Goal: Transaction & Acquisition: Download file/media

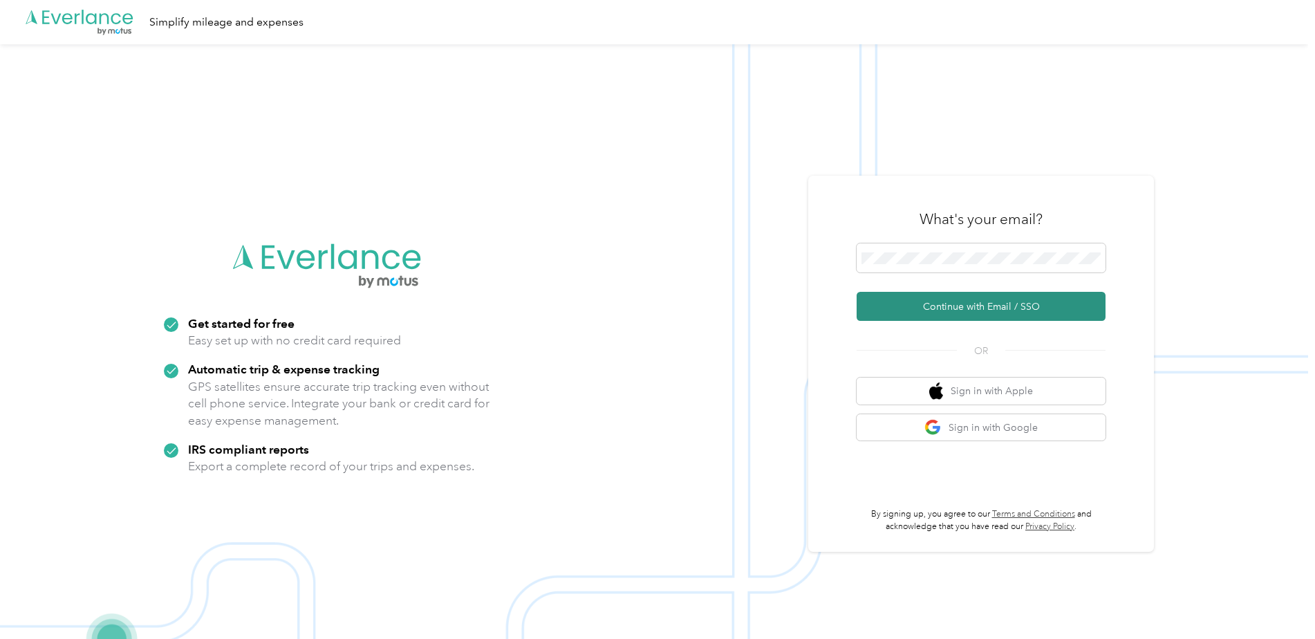
click at [956, 303] on button "Continue with Email / SSO" at bounding box center [981, 306] width 249 height 29
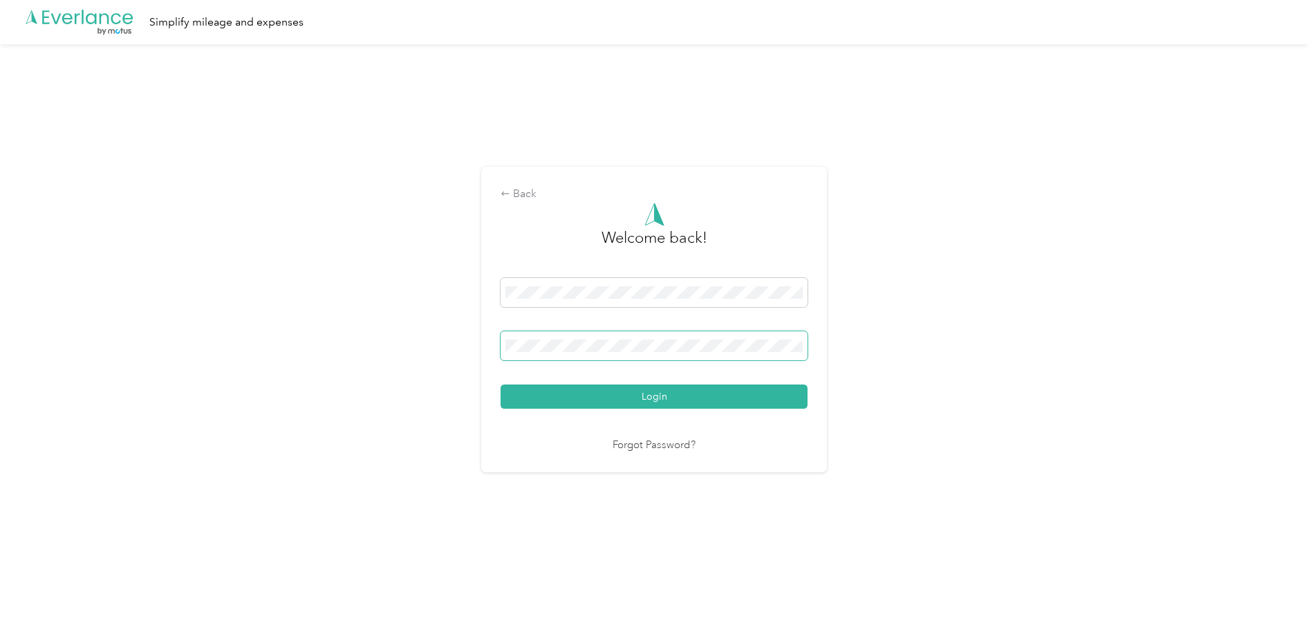
click at [501, 384] on button "Login" at bounding box center [654, 396] width 307 height 24
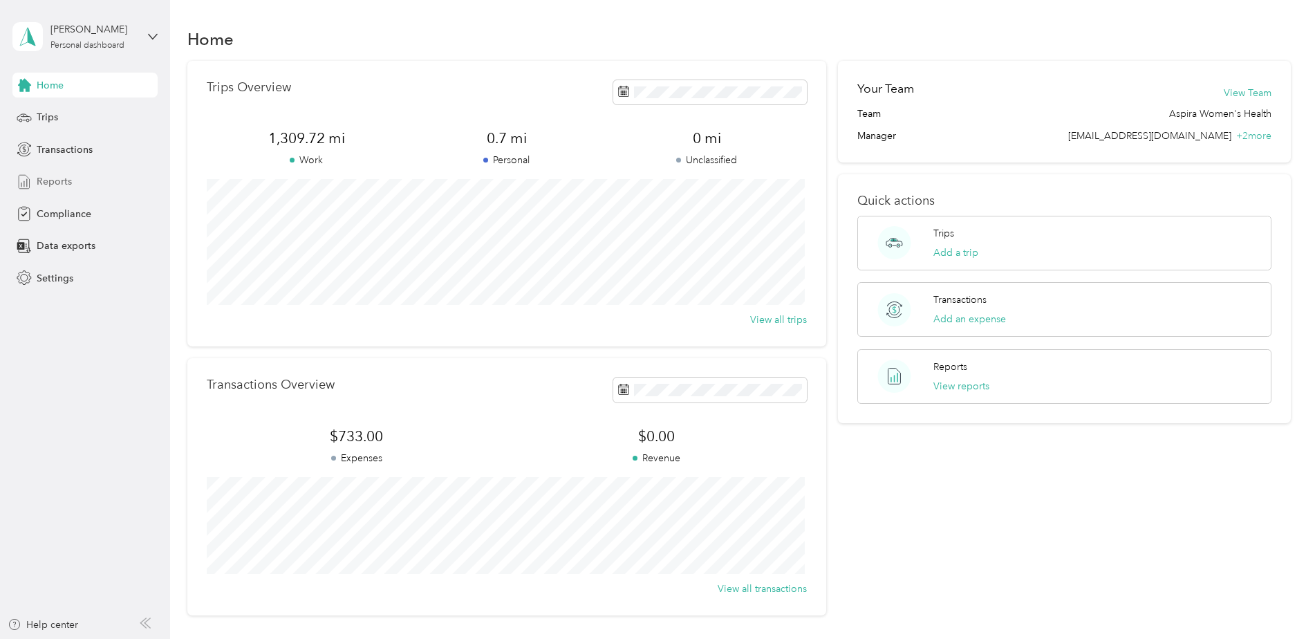
click at [51, 179] on span "Reports" at bounding box center [54, 181] width 35 height 15
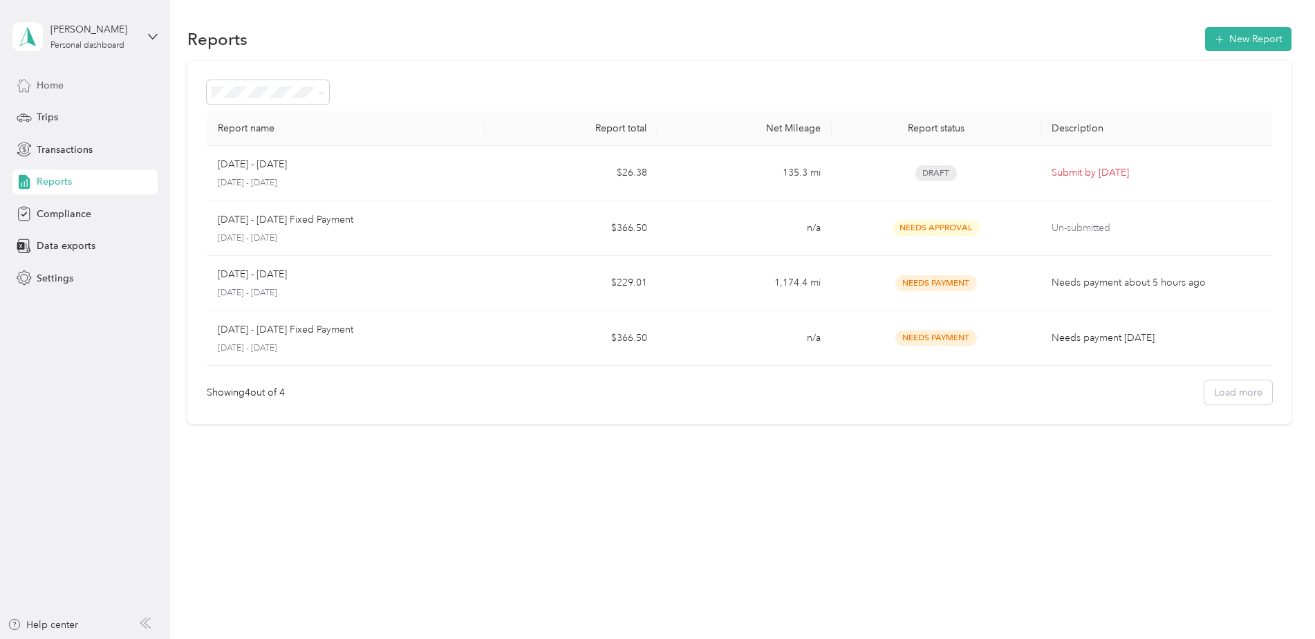
click at [57, 82] on span "Home" at bounding box center [50, 85] width 27 height 15
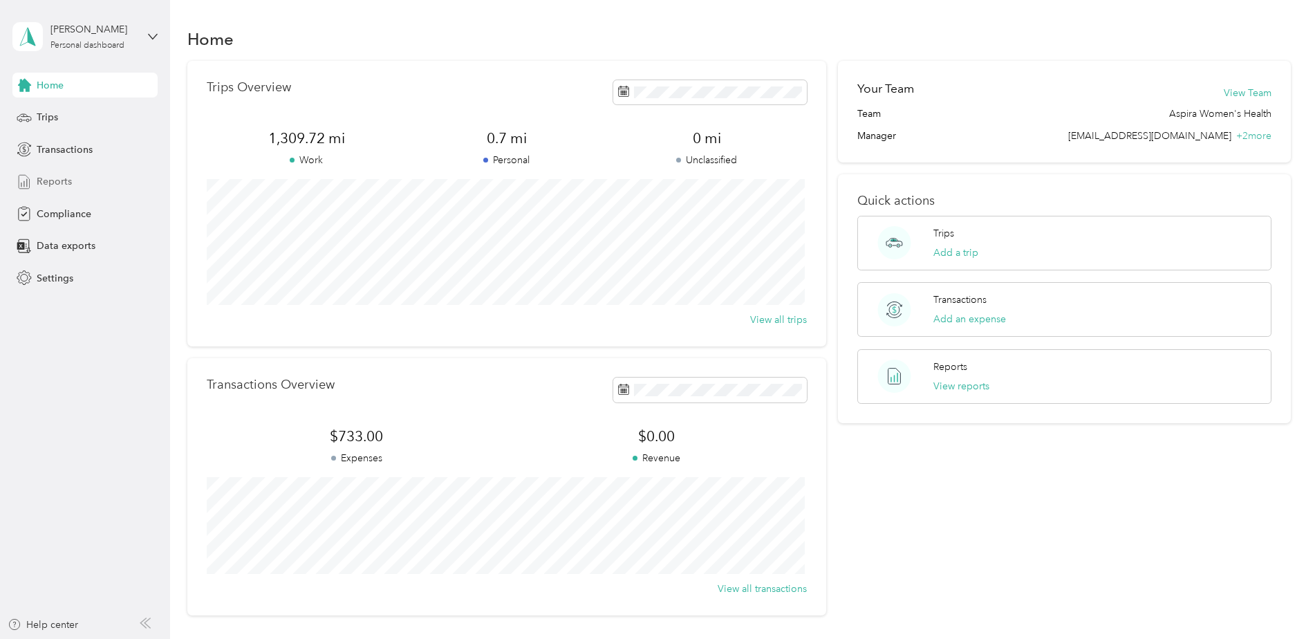
click at [71, 188] on div "Reports" at bounding box center [84, 181] width 145 height 25
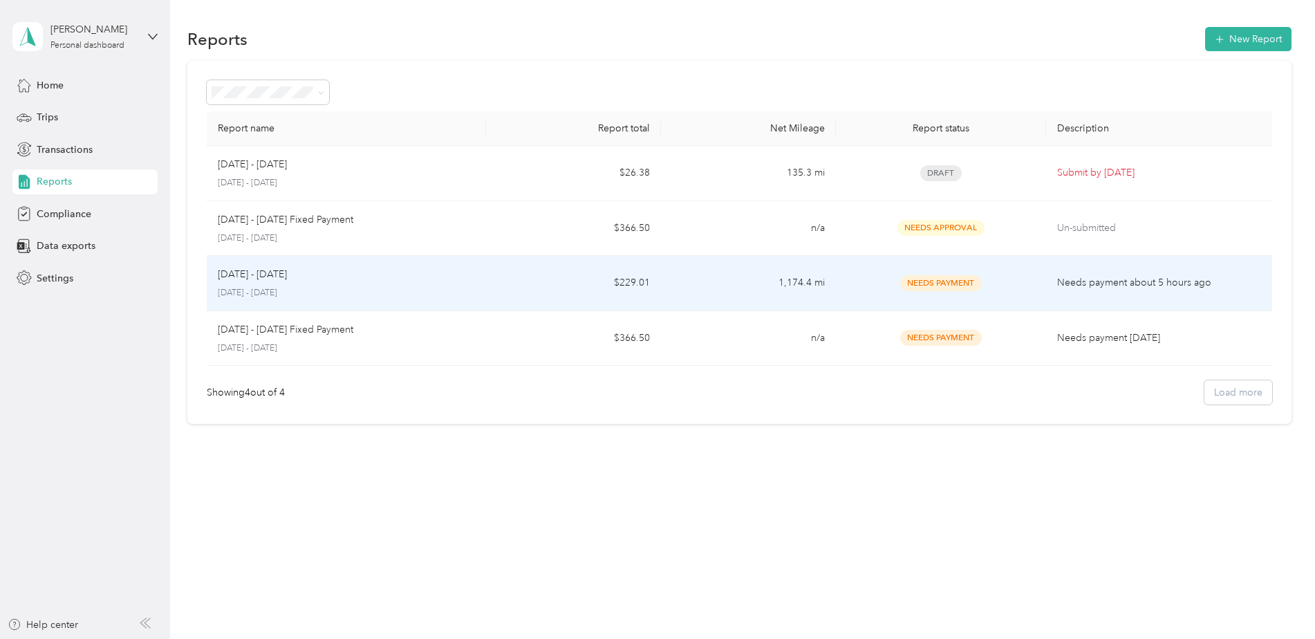
click at [870, 275] on div "Needs Payment" at bounding box center [940, 283] width 187 height 16
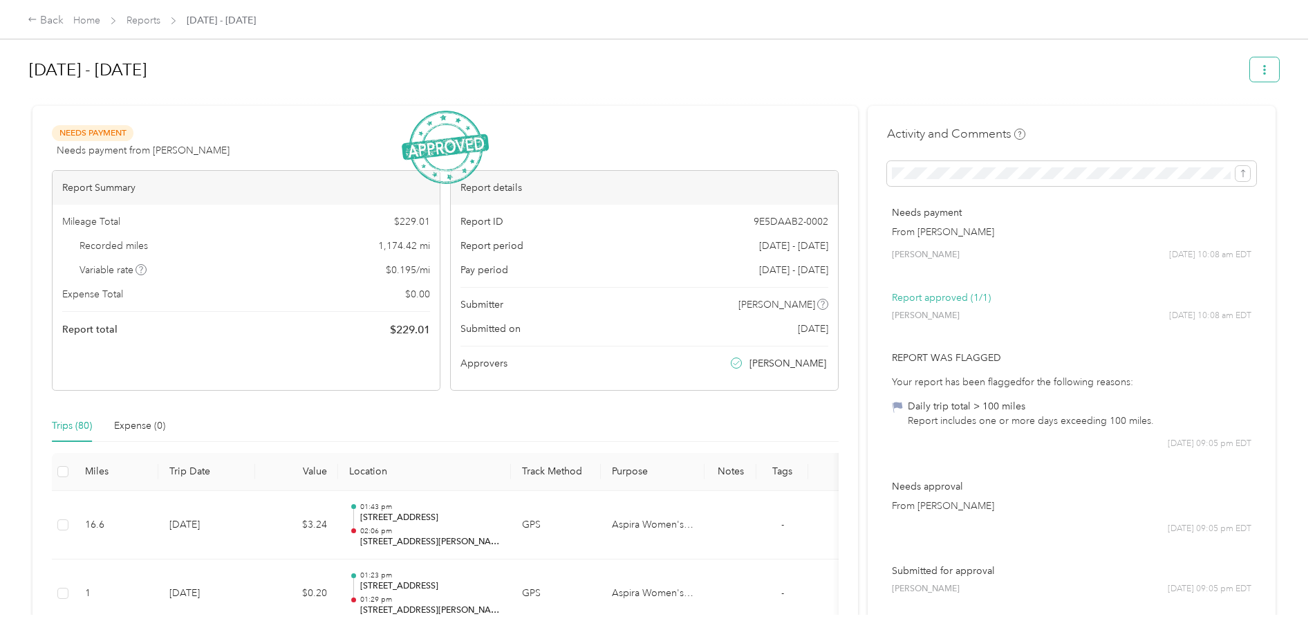
click at [1261, 77] on button "button" at bounding box center [1264, 69] width 29 height 24
click at [1234, 115] on span "Download" at bounding box center [1222, 120] width 46 height 15
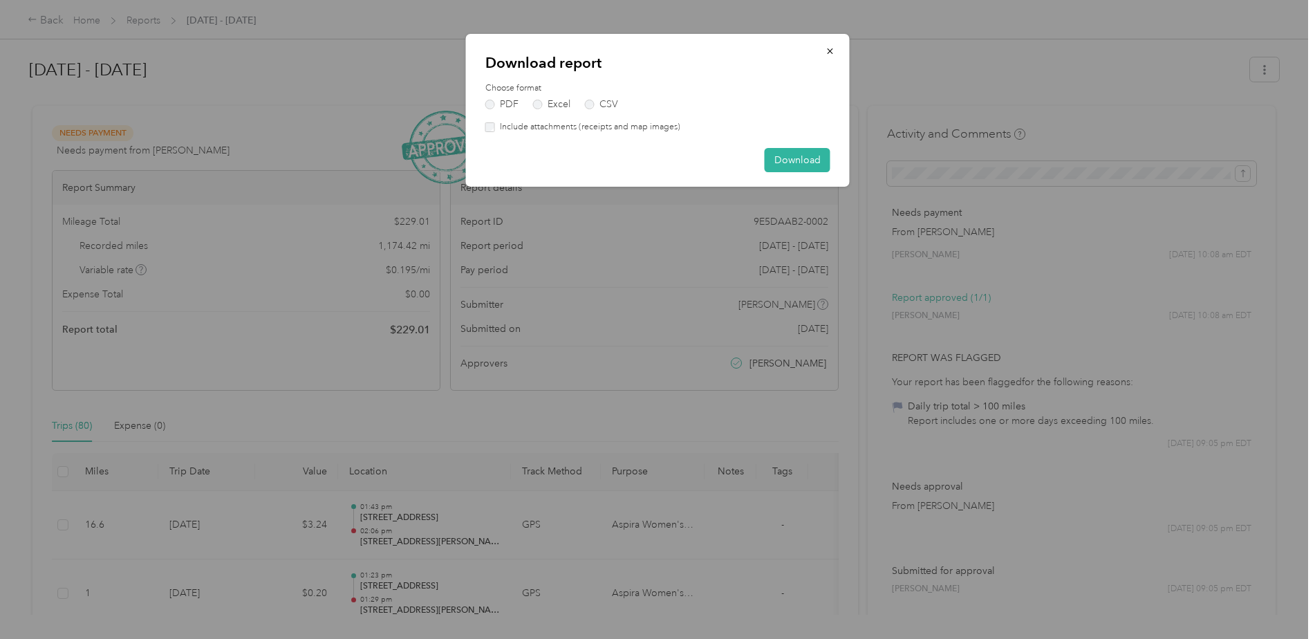
click at [642, 132] on label "Include attachments (receipts and map images)" at bounding box center [587, 127] width 185 height 12
click at [797, 165] on button "Download" at bounding box center [798, 160] width 66 height 24
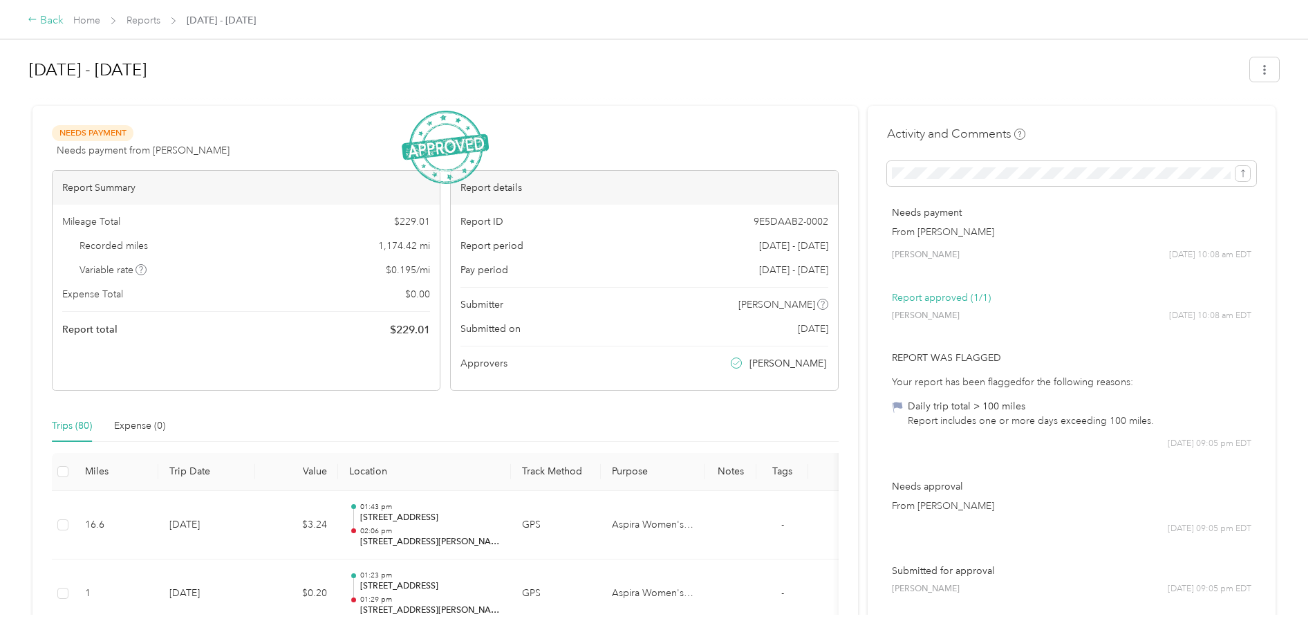
click at [34, 24] on icon at bounding box center [33, 20] width 10 height 10
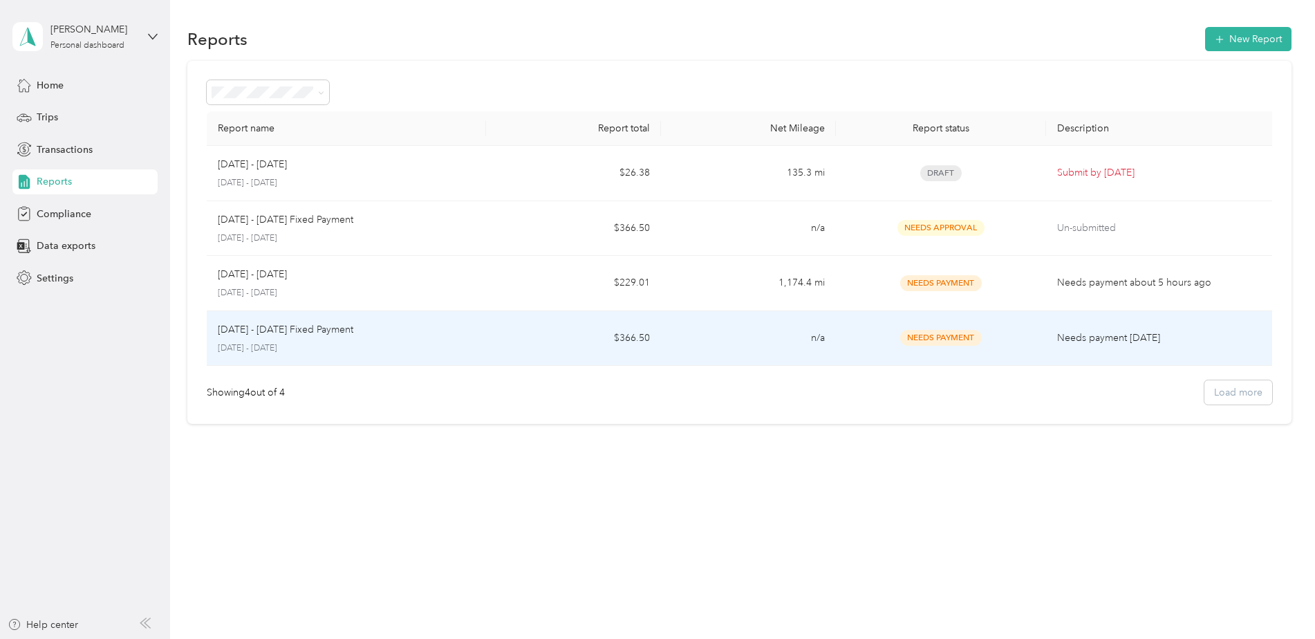
click at [395, 336] on div "[DATE] - [DATE] Fixed Payment" at bounding box center [347, 329] width 258 height 15
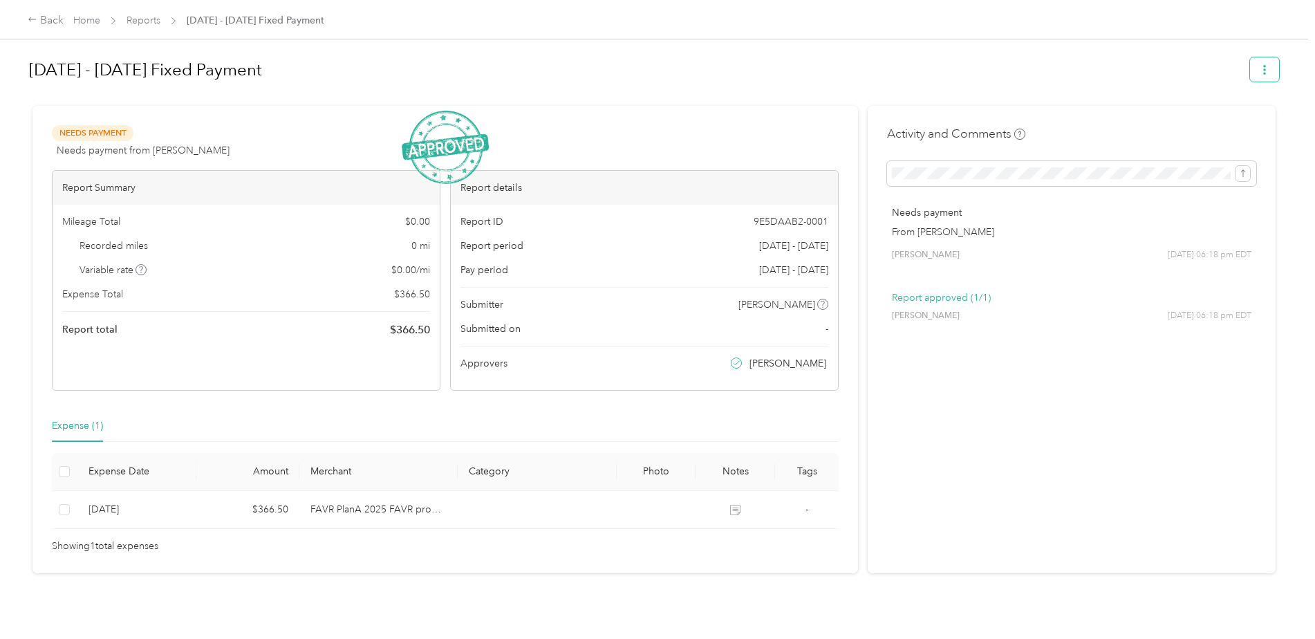
click at [1265, 68] on icon "button" at bounding box center [1265, 70] width 10 height 10
click at [1222, 128] on li "Download" at bounding box center [1226, 121] width 102 height 24
click at [1224, 113] on span "Download" at bounding box center [1222, 120] width 46 height 15
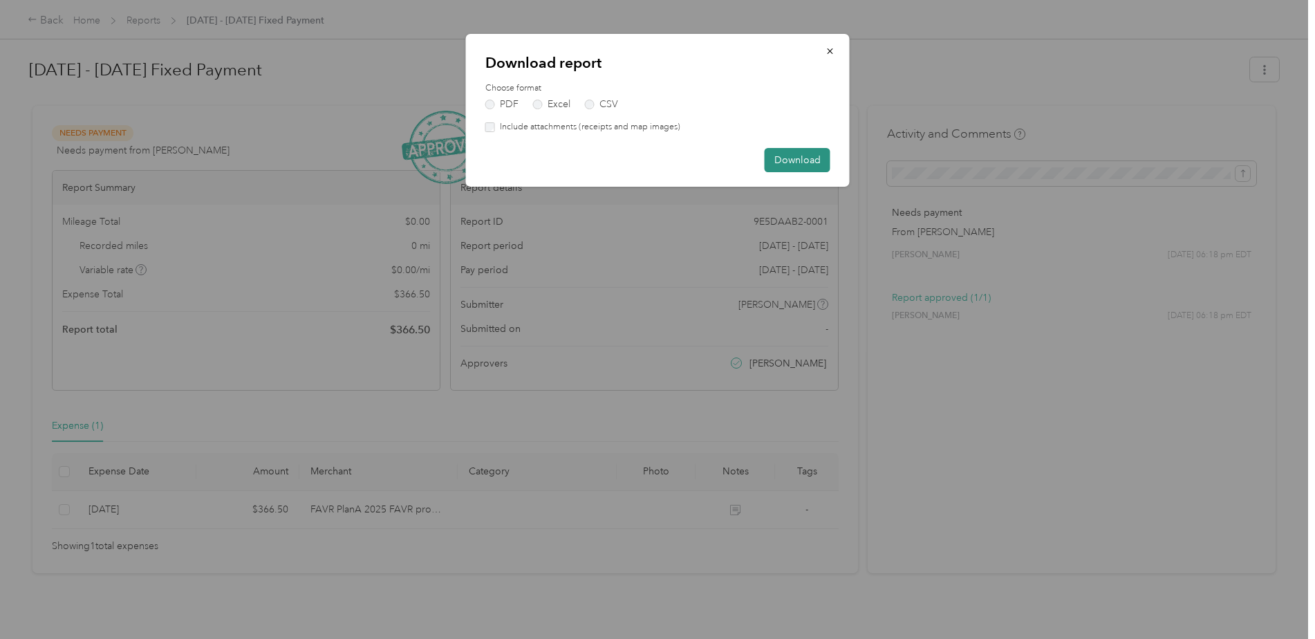
click at [797, 156] on button "Download" at bounding box center [798, 160] width 66 height 24
